Goal: Task Accomplishment & Management: Manage account settings

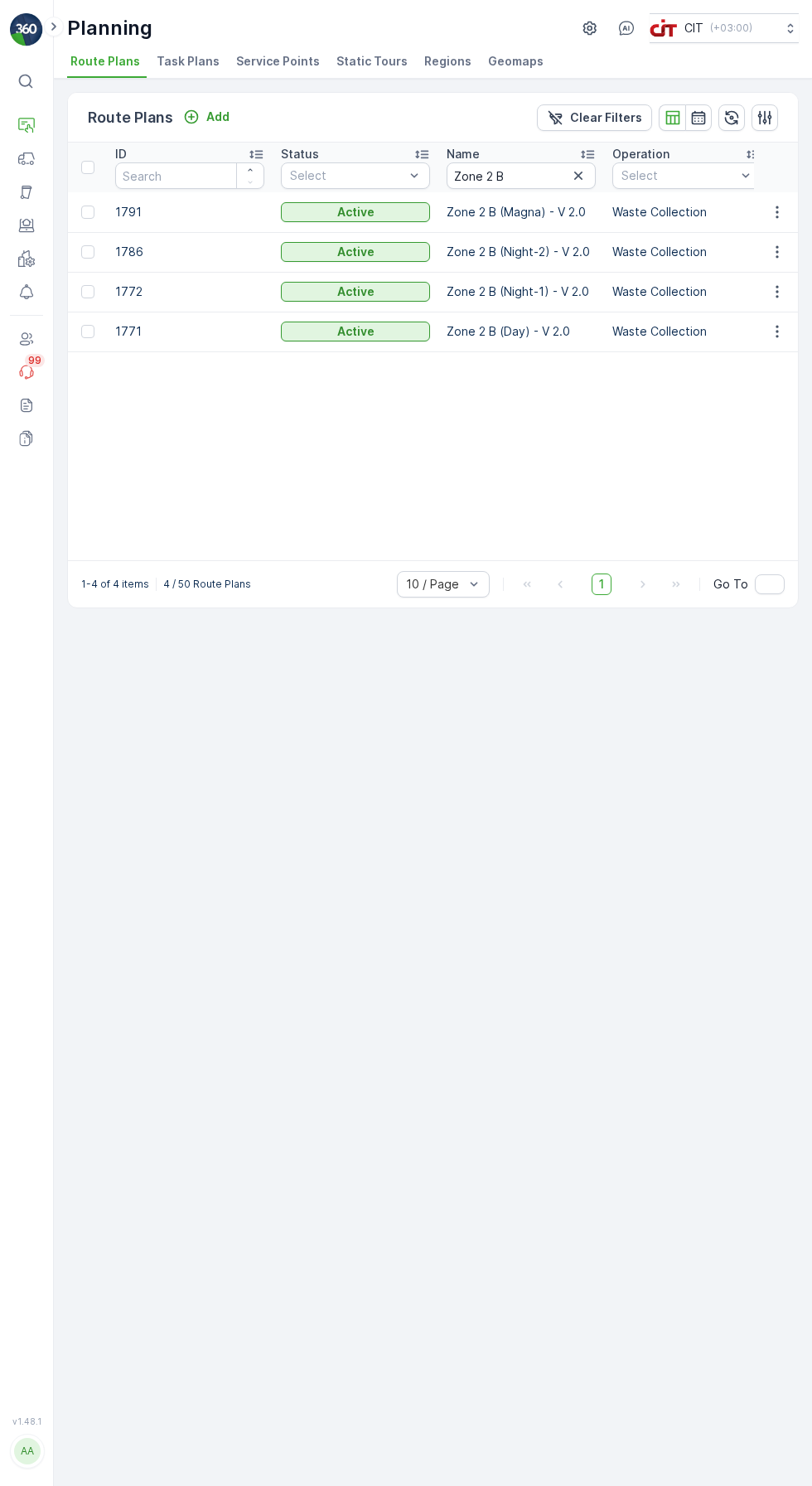
click at [28, 131] on icon at bounding box center [27, 126] width 17 height 17
click at [155, 212] on link "Routes & Tasks" at bounding box center [119, 217] width 132 height 23
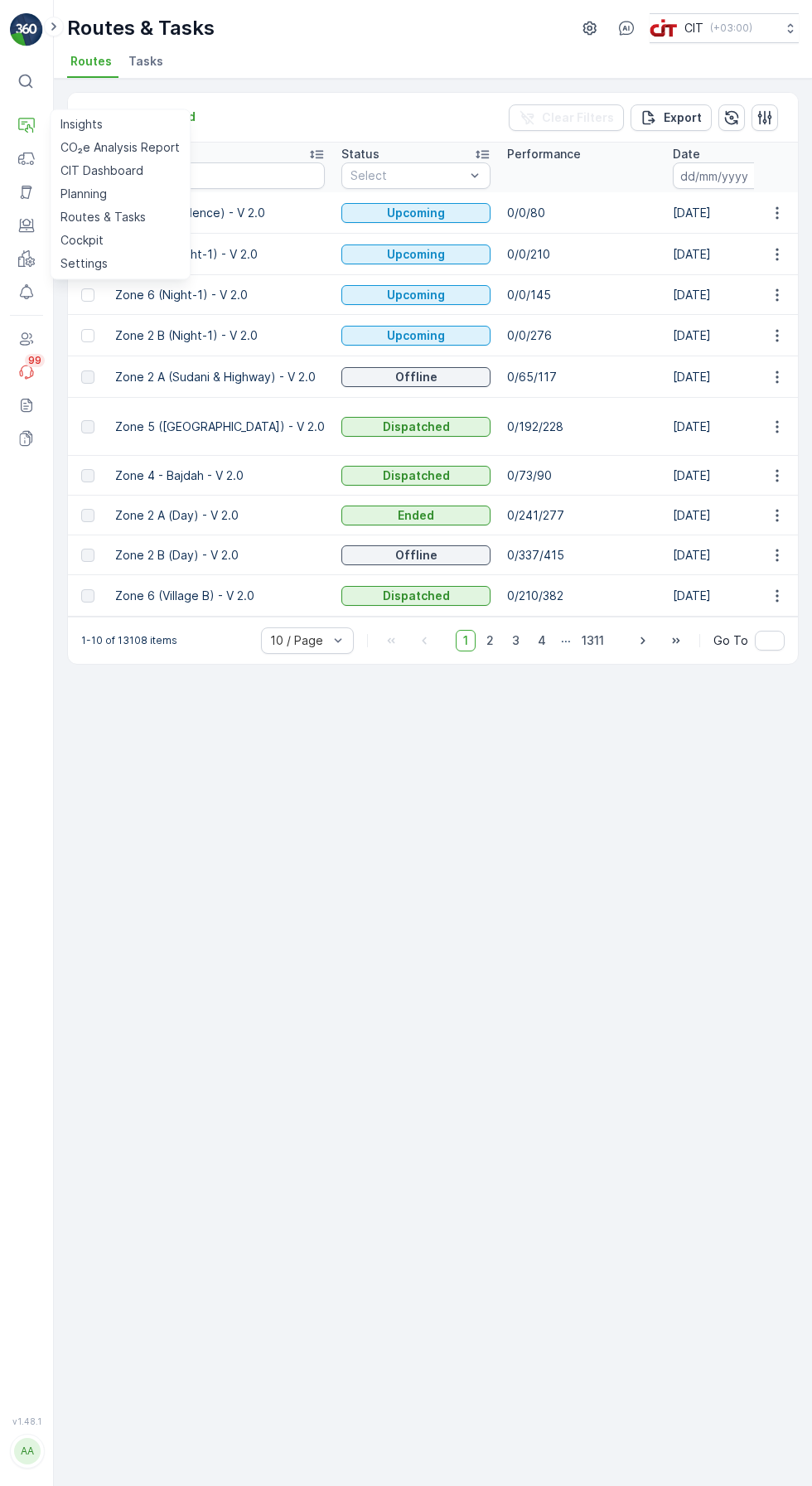
click at [617, 933] on div "Routes Add Clear Filters Export Route Name Status Select Performance Date - Sta…" at bounding box center [432, 782] width 757 height 1407
click at [777, 335] on icon "button" at bounding box center [776, 335] width 3 height 12
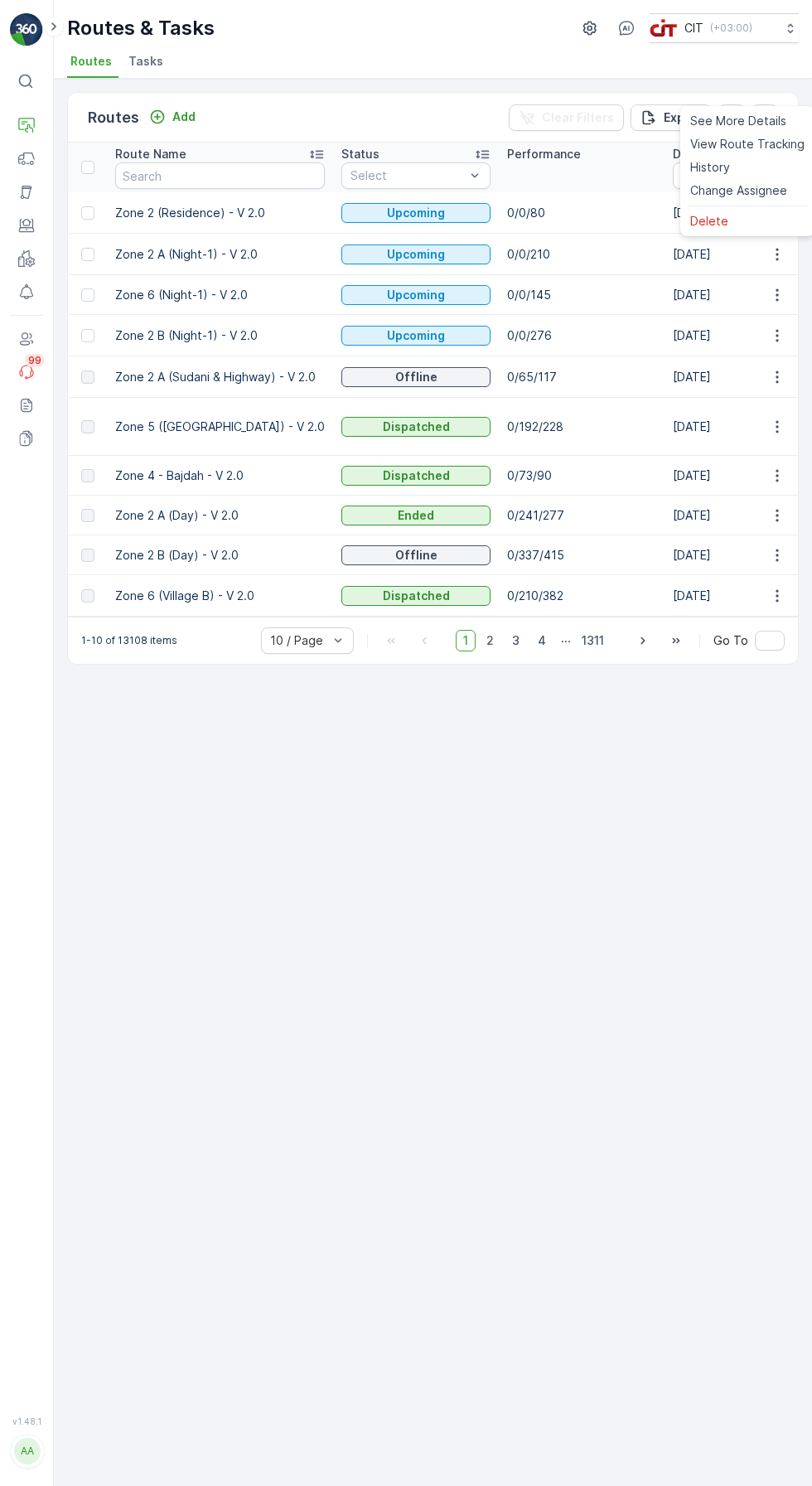
click at [757, 199] on span "Change Assignee" at bounding box center [738, 191] width 97 height 17
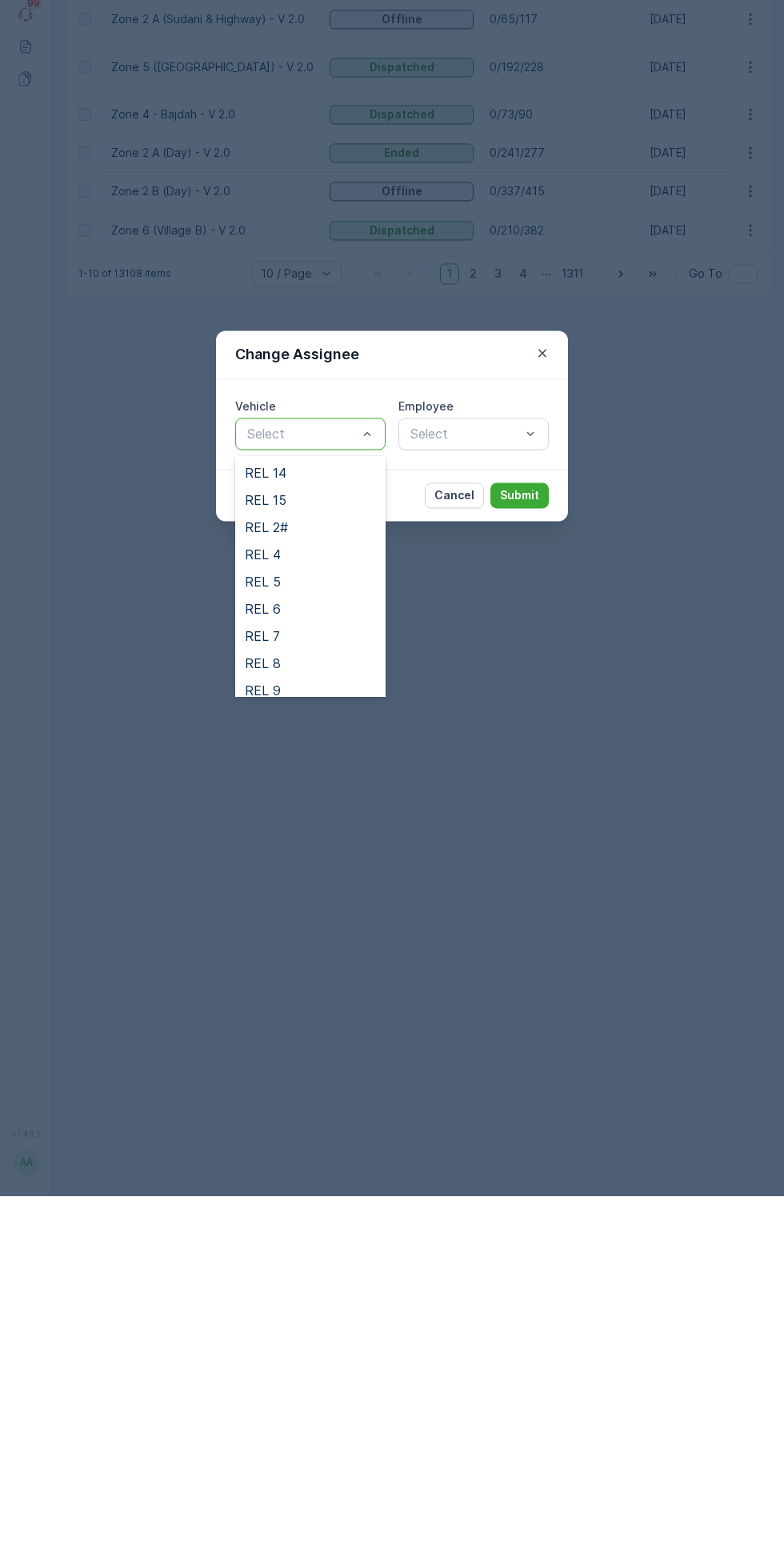
scroll to position [192, 0]
click at [335, 954] on div "REL 6" at bounding box center [310, 952] width 131 height 14
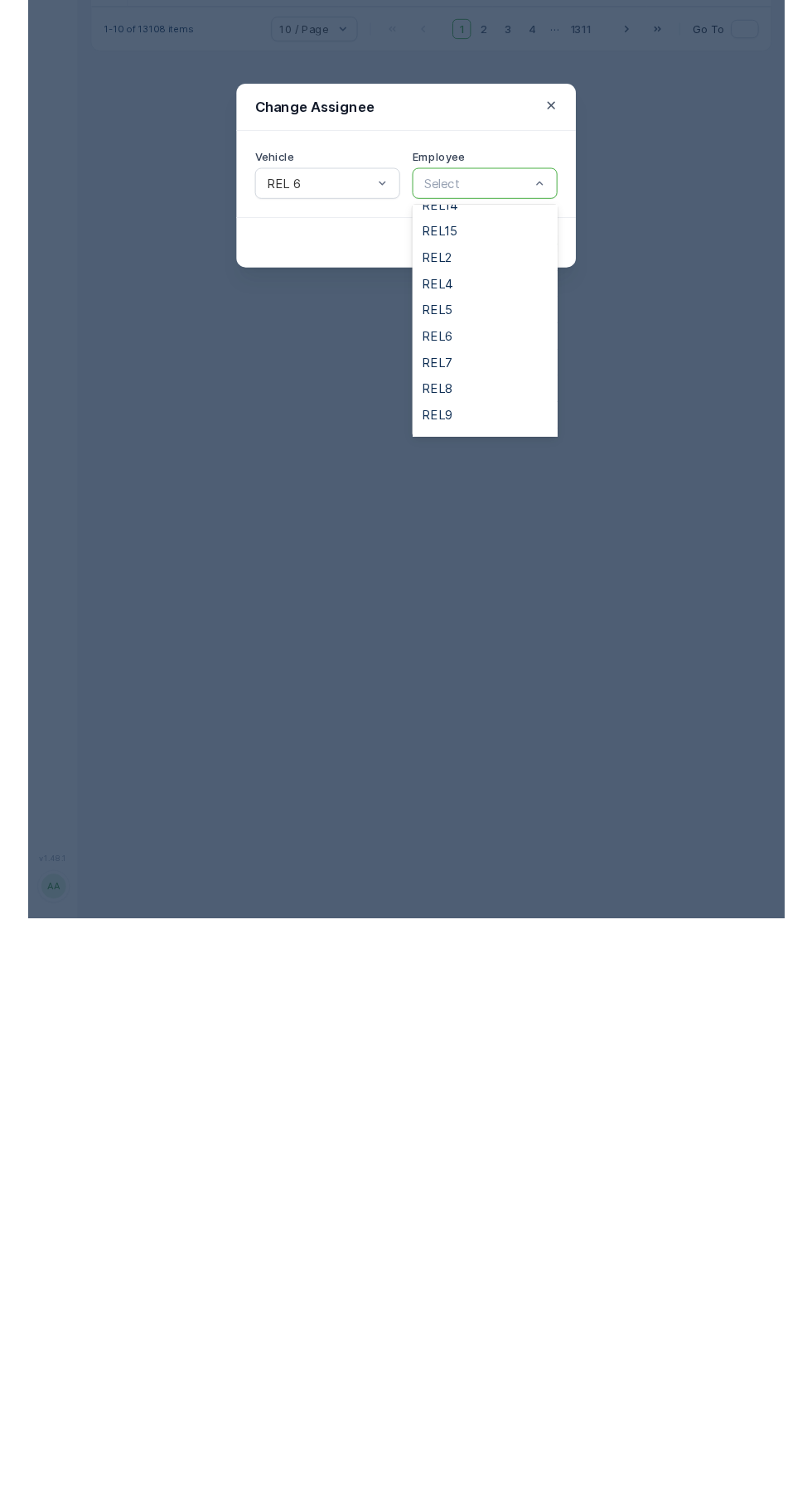
scroll to position [215, 0]
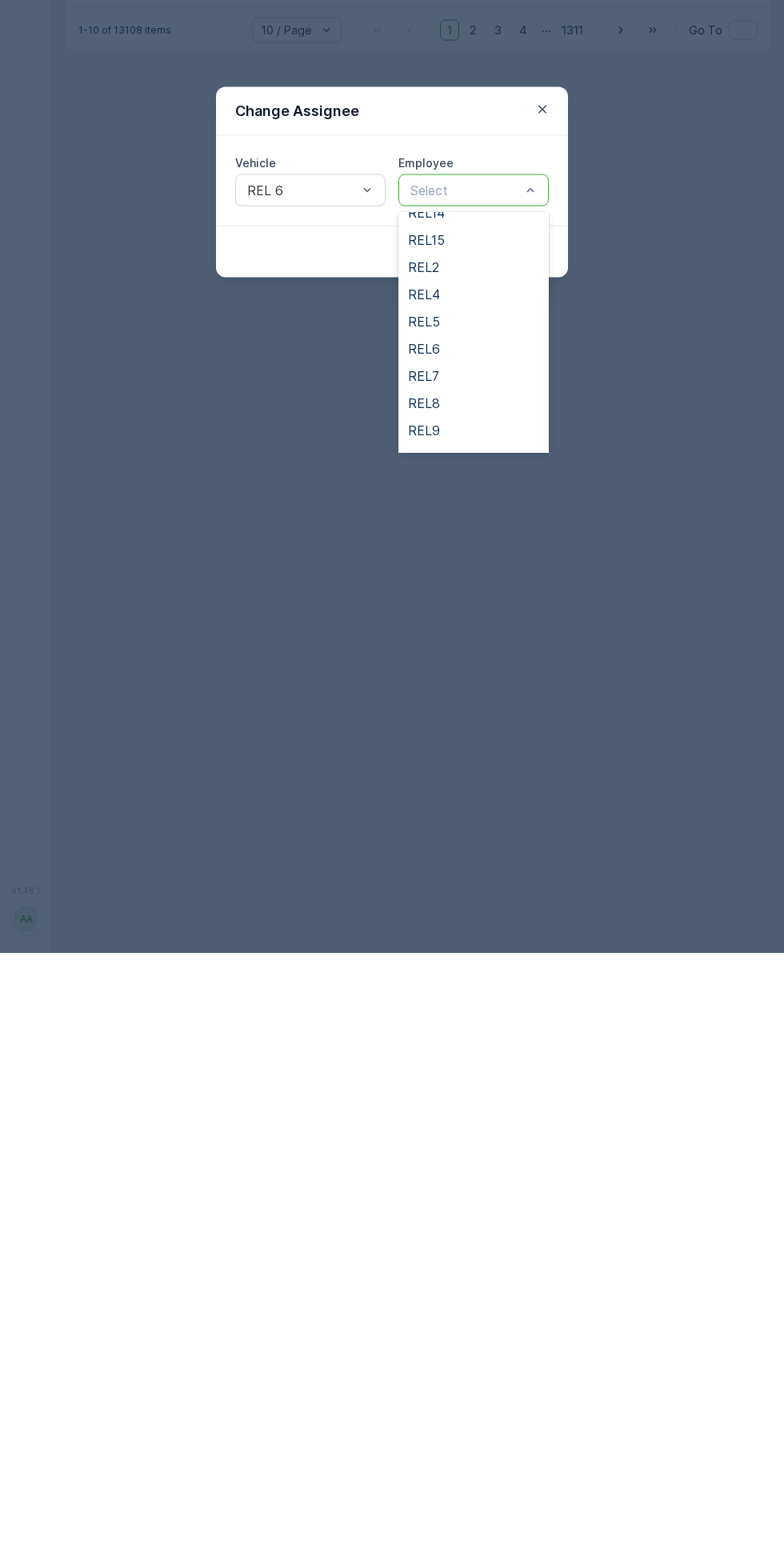
click at [487, 940] on div "REL6" at bounding box center [473, 937] width 131 height 14
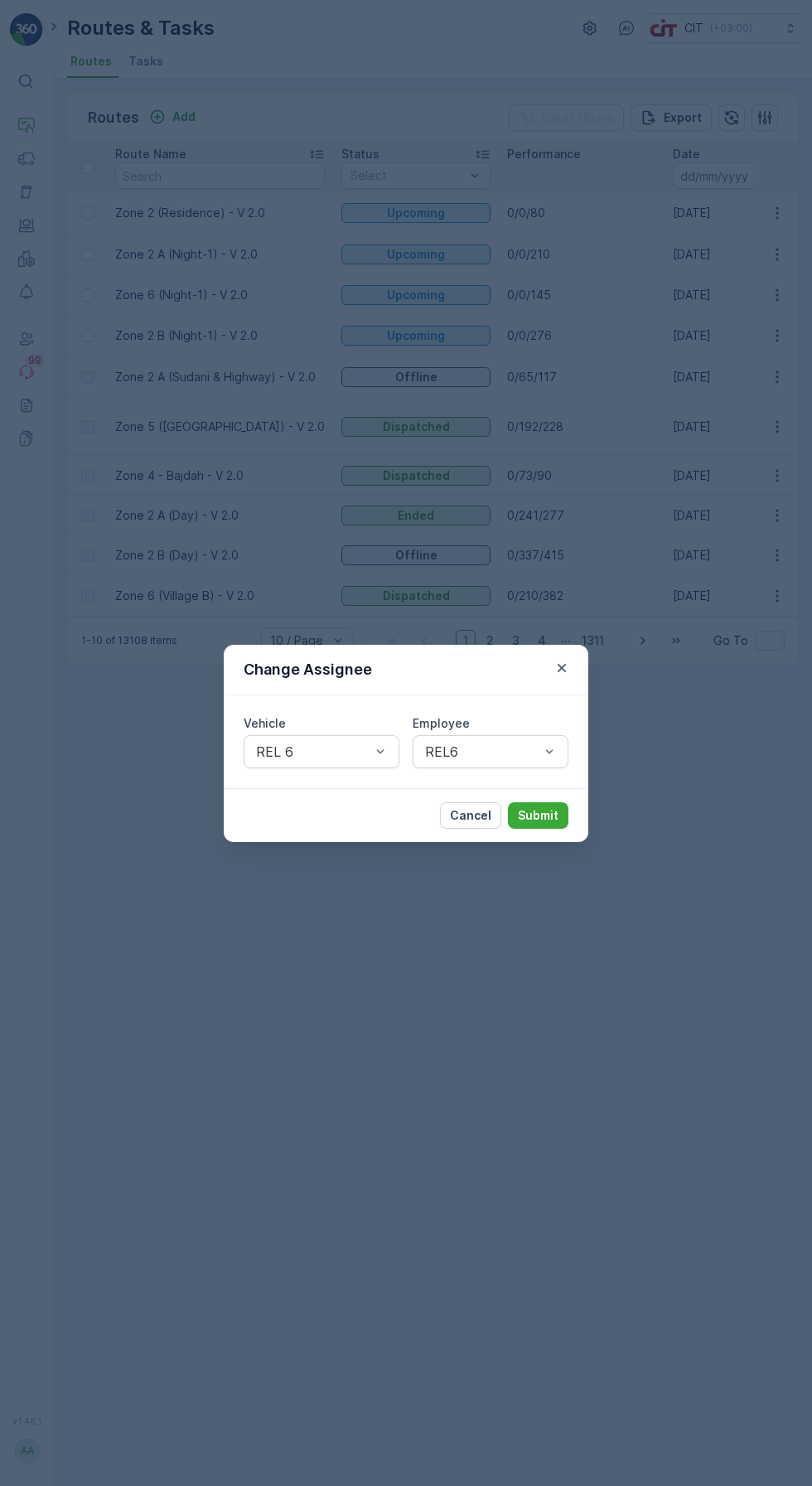
click at [535, 815] on p "Submit" at bounding box center [538, 815] width 41 height 17
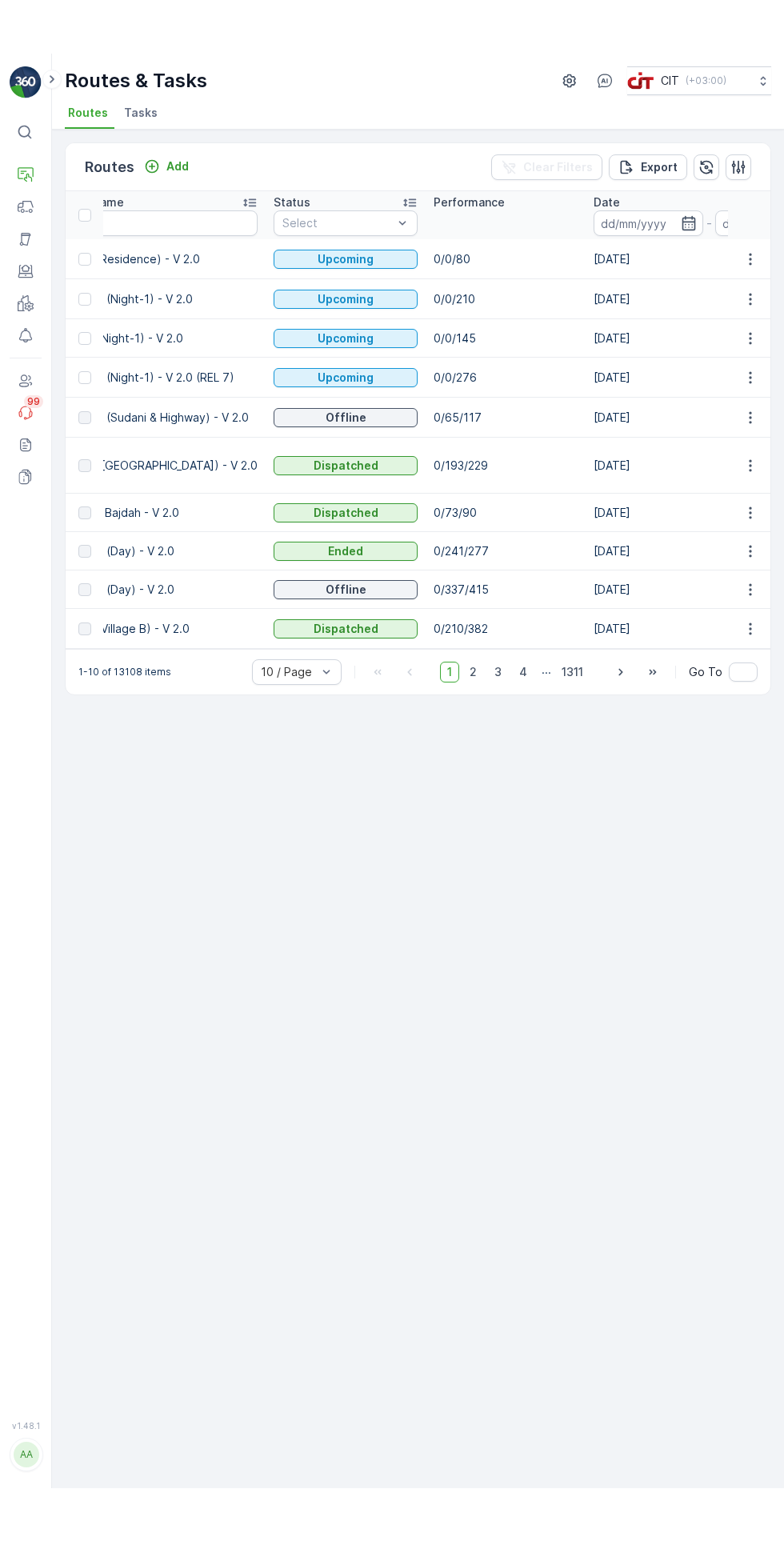
scroll to position [0, 0]
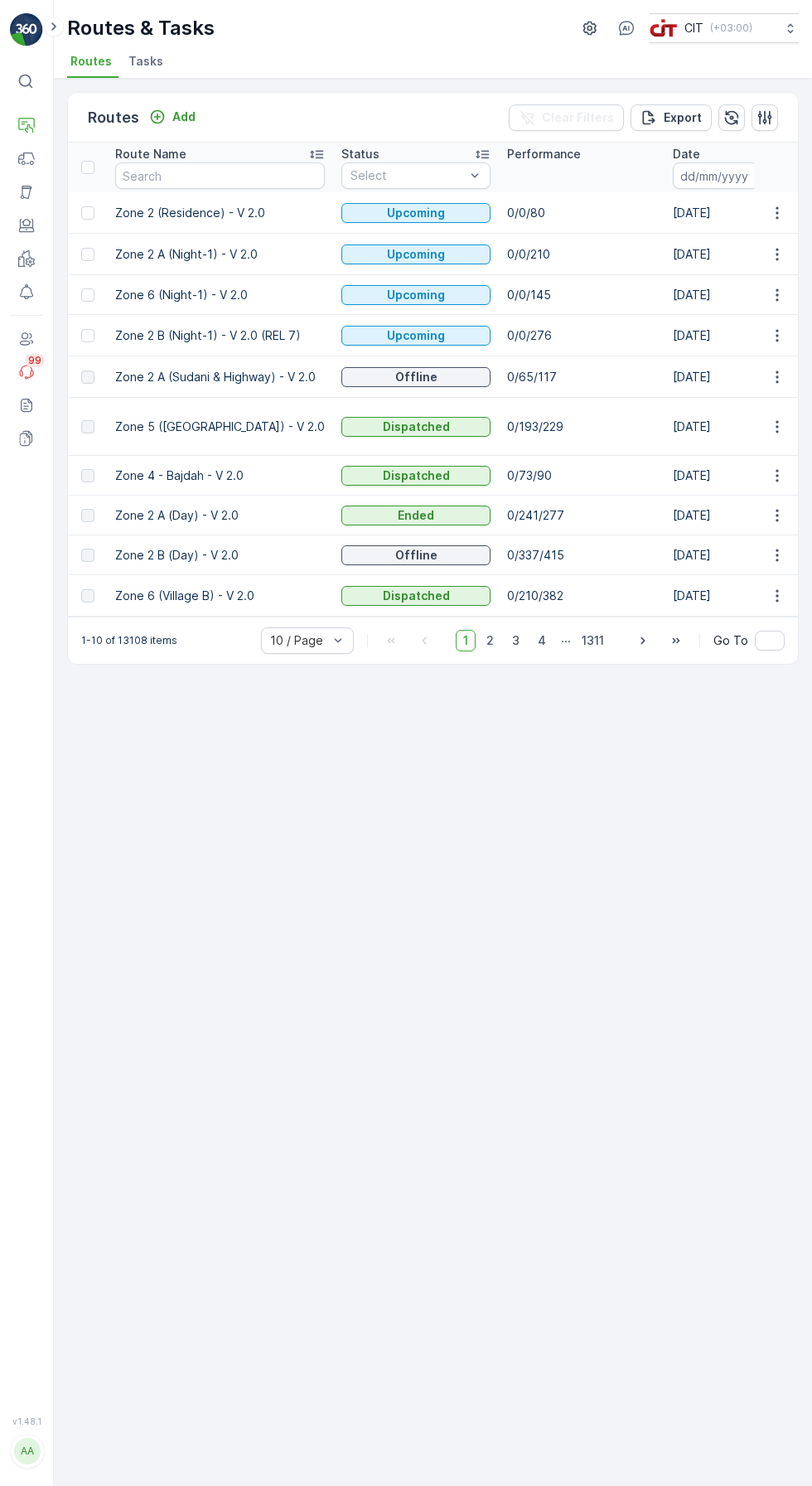
click at [28, 128] on icon at bounding box center [27, 126] width 17 height 17
click at [140, 222] on p "Routes & Tasks" at bounding box center [103, 217] width 85 height 17
click at [119, 208] on link "Routes & Tasks" at bounding box center [119, 217] width 132 height 23
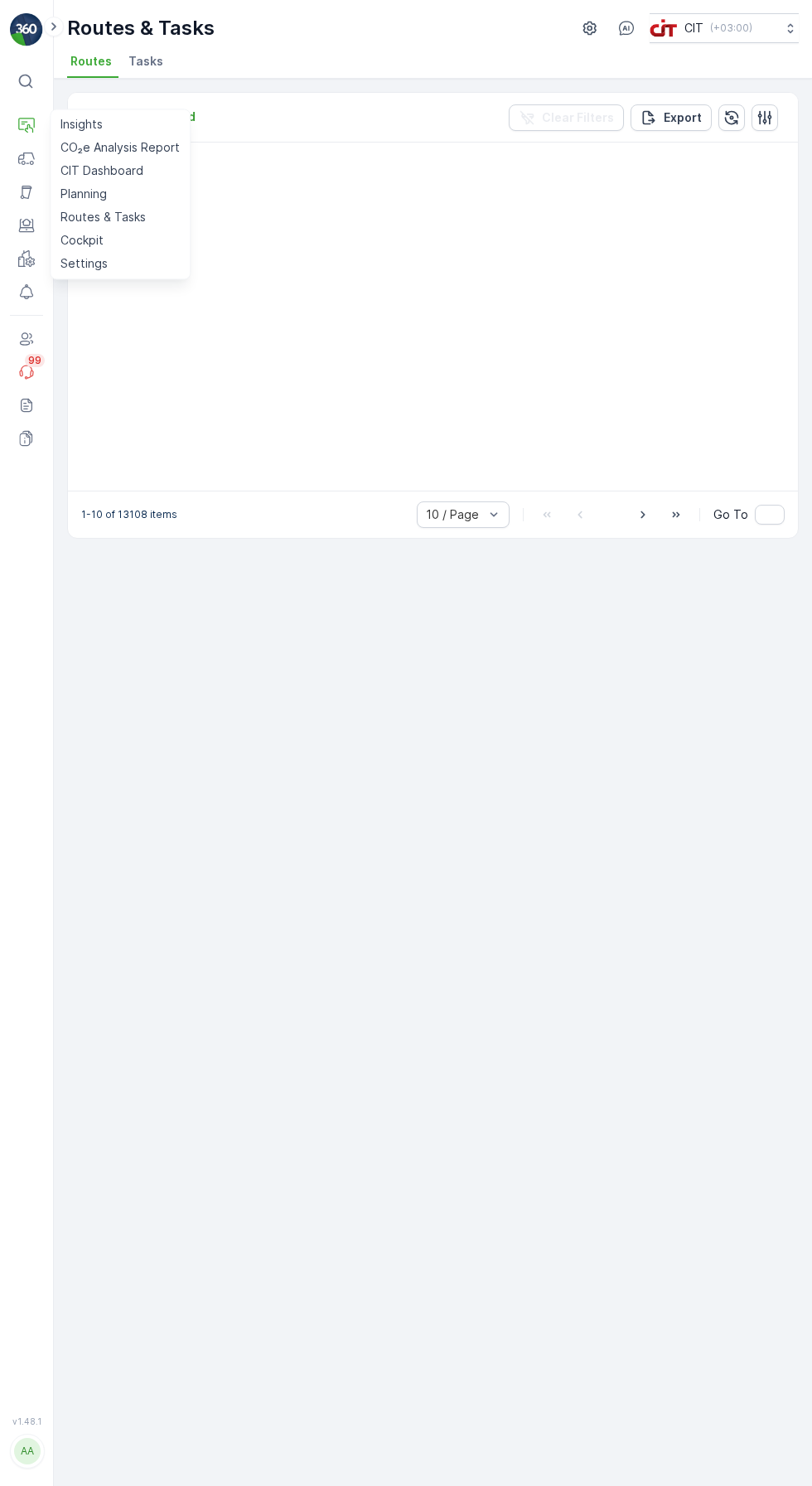
click at [131, 188] on link "Planning" at bounding box center [119, 193] width 132 height 23
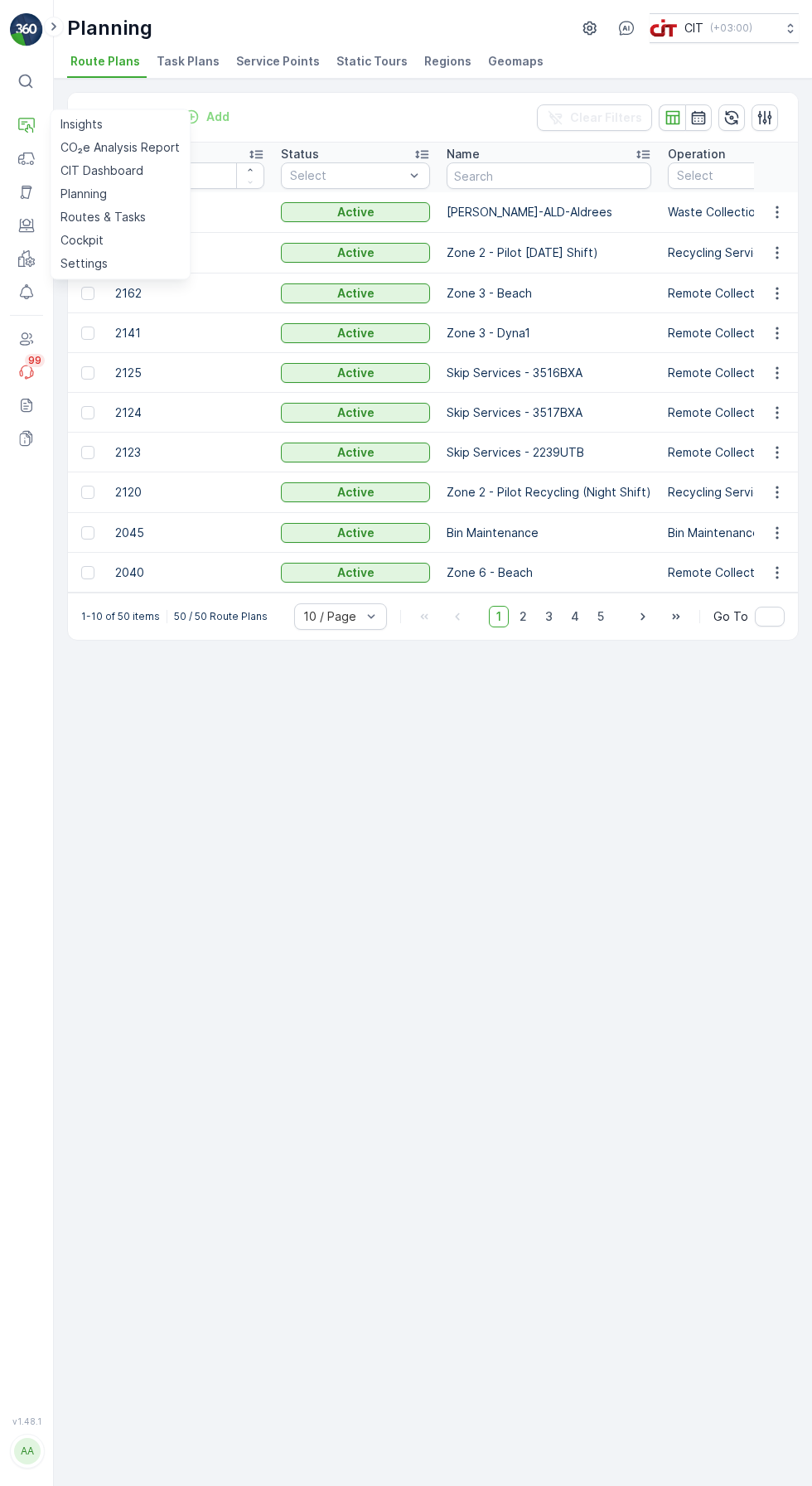
click at [592, 1092] on div "Route Plans Add Clear Filters ID Status Select Name Operation Select Tour Type …" at bounding box center [432, 782] width 757 height 1407
click at [527, 175] on input "text" at bounding box center [548, 176] width 204 height 27
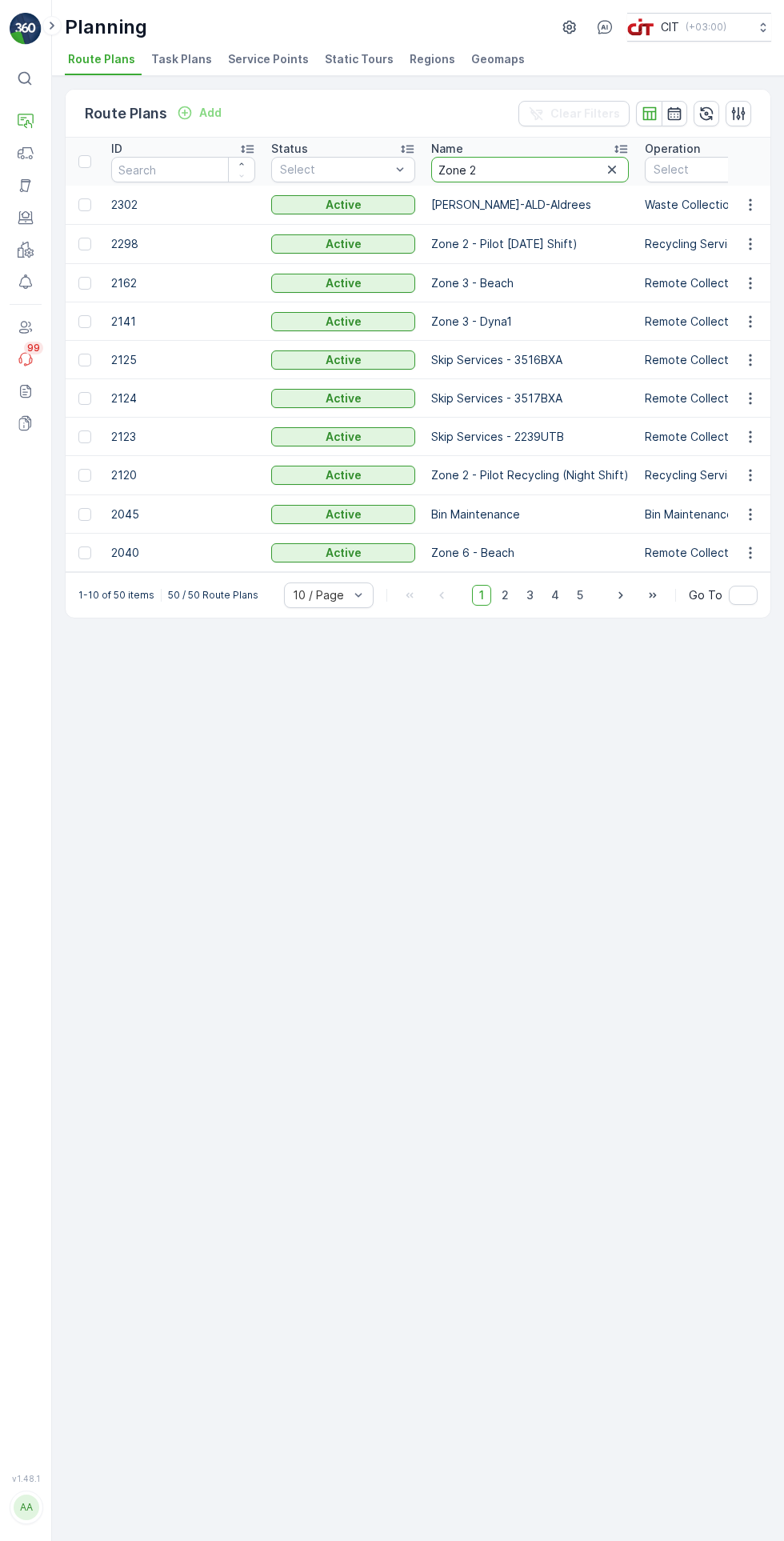
type input "Zone 2 B"
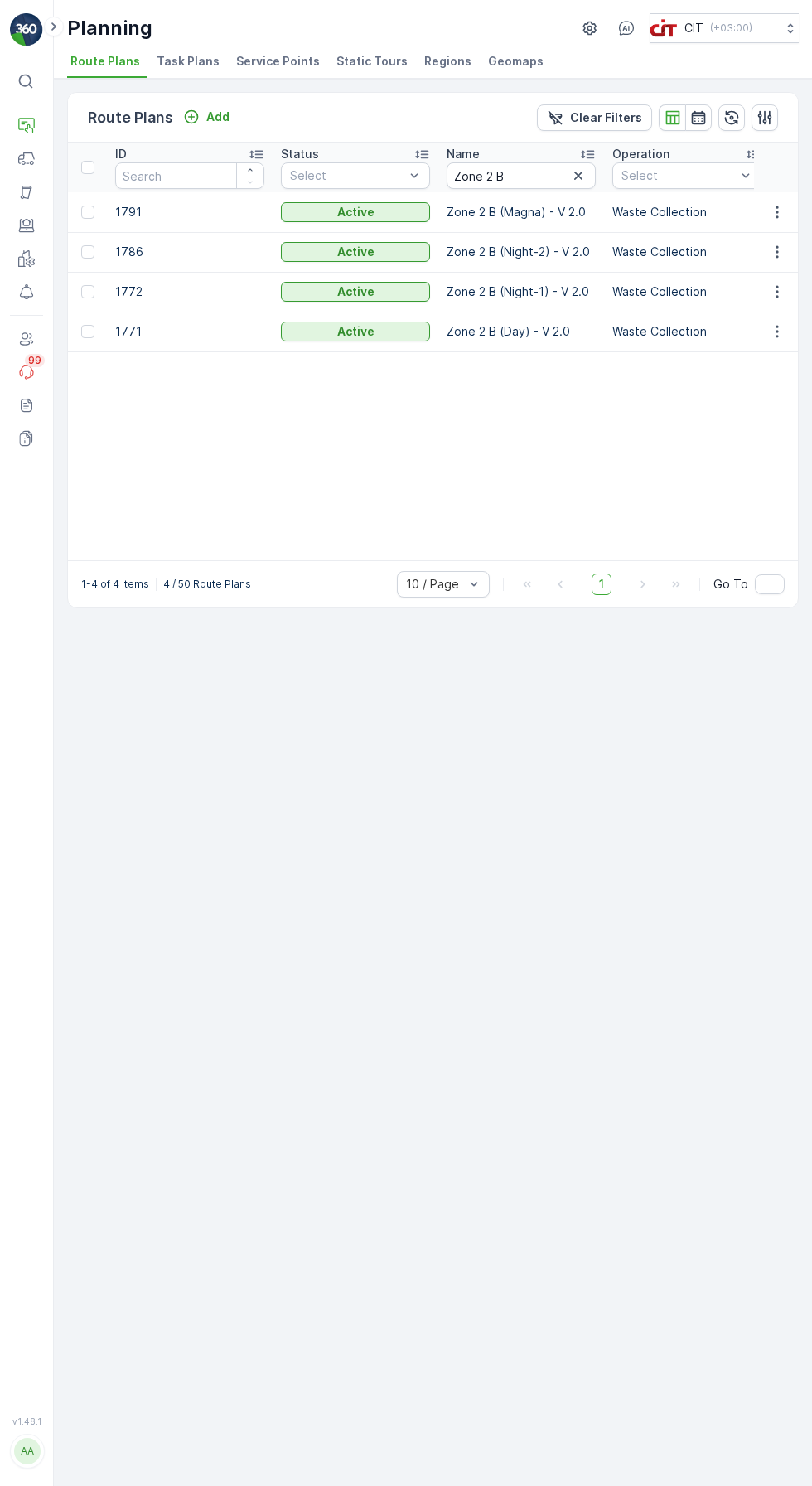
click at [777, 251] on icon "button" at bounding box center [776, 252] width 3 height 12
click at [754, 46] on span "Edit Route Plan" at bounding box center [761, 38] width 85 height 17
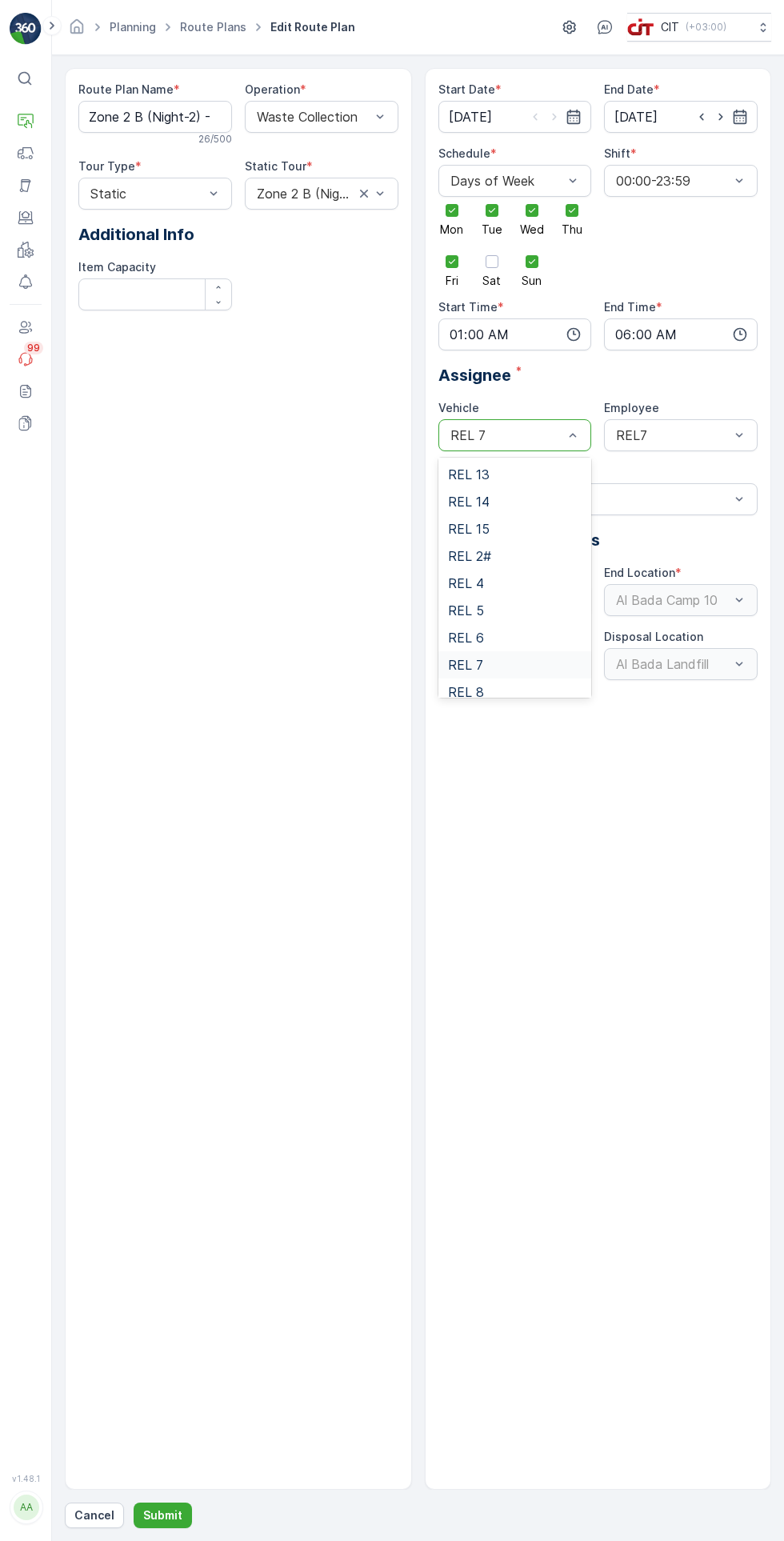
scroll to position [170, 0]
click at [534, 657] on div "REL 7" at bounding box center [515, 658] width 134 height 14
click at [526, 629] on div "REL 6" at bounding box center [515, 631] width 134 height 14
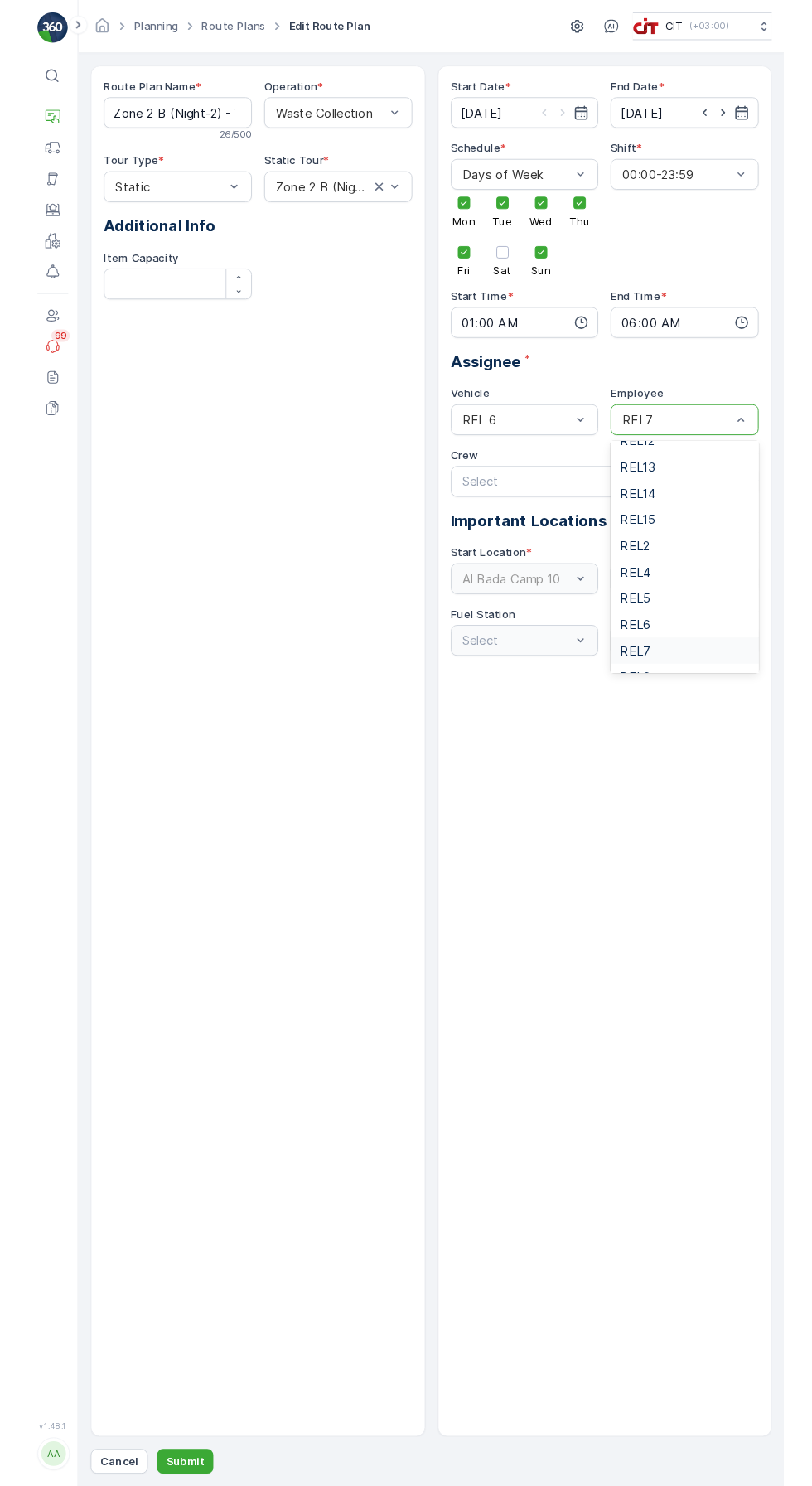
scroll to position [202, 0]
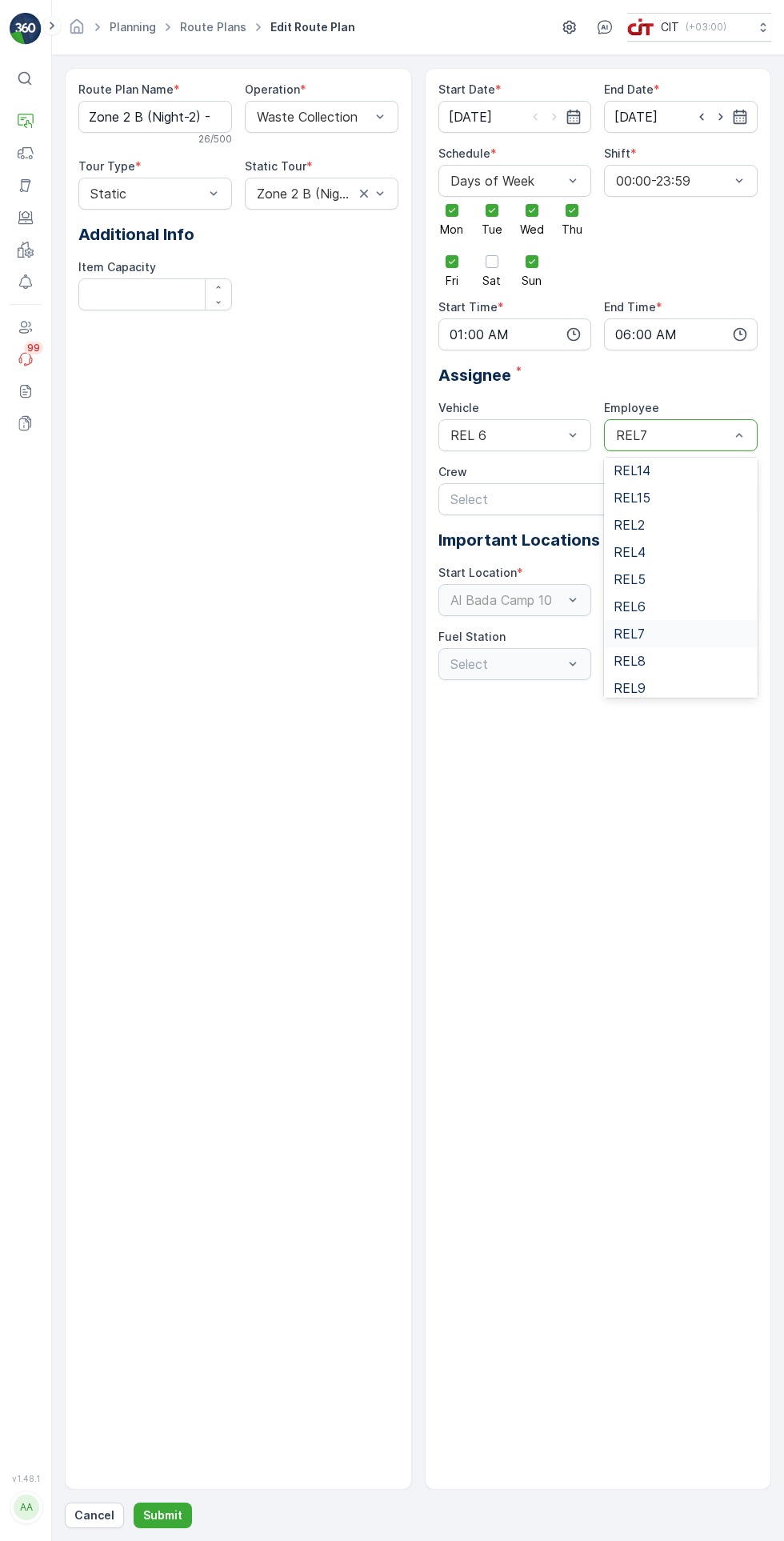
click at [666, 614] on div "REL6" at bounding box center [680, 607] width 154 height 27
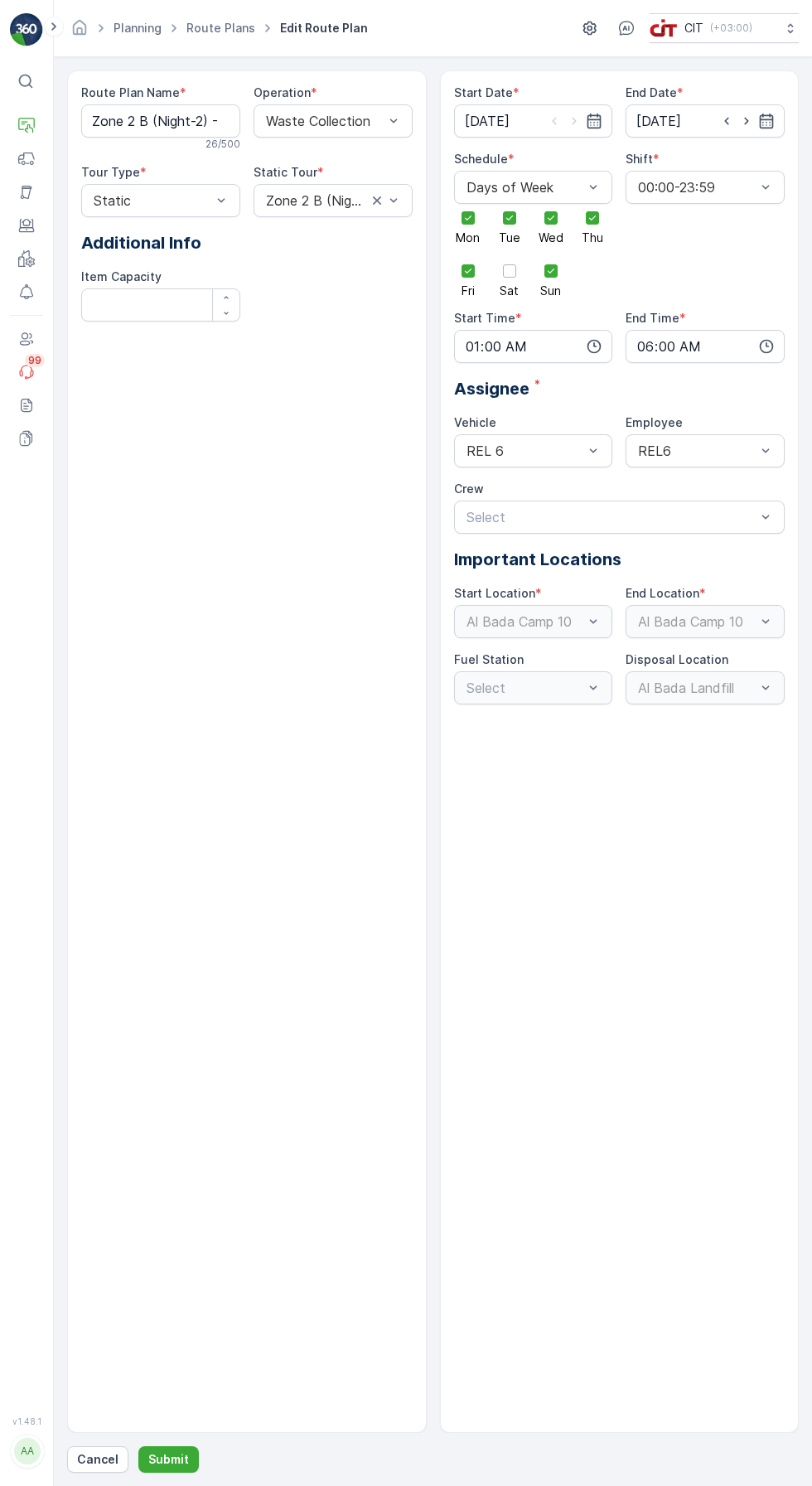
click at [173, 1467] on p "Submit" at bounding box center [168, 1459] width 41 height 17
